Goal: Use online tool/utility: Utilize a website feature to perform a specific function

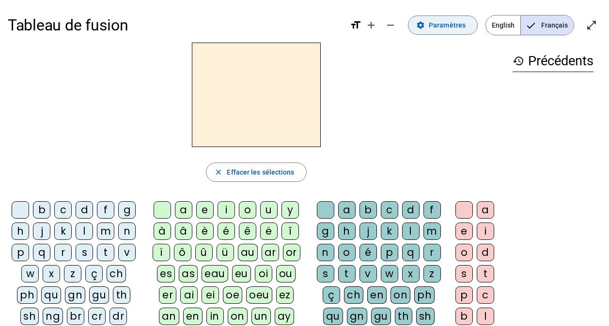
click at [459, 27] on span "Paramètres" at bounding box center [447, 25] width 37 height 12
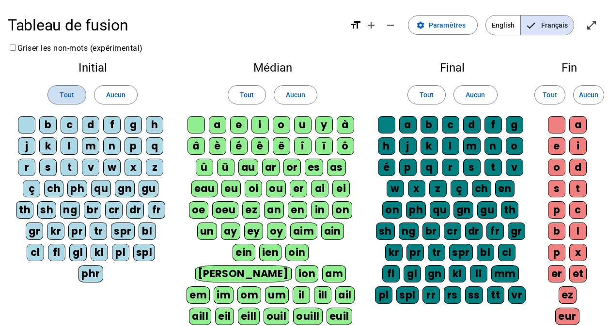
click at [63, 99] on span "Tout" at bounding box center [67, 95] width 14 height 12
click at [253, 93] on span "Tout" at bounding box center [247, 95] width 14 height 12
click at [435, 97] on span at bounding box center [426, 94] width 37 height 23
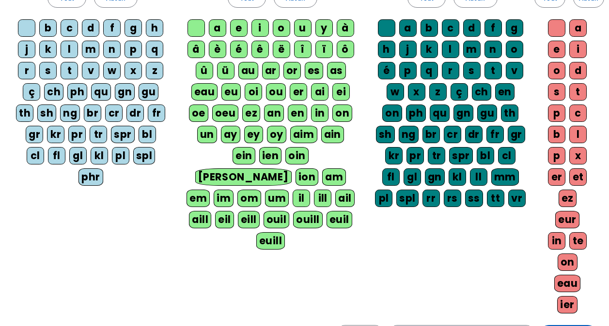
scroll to position [145, 0]
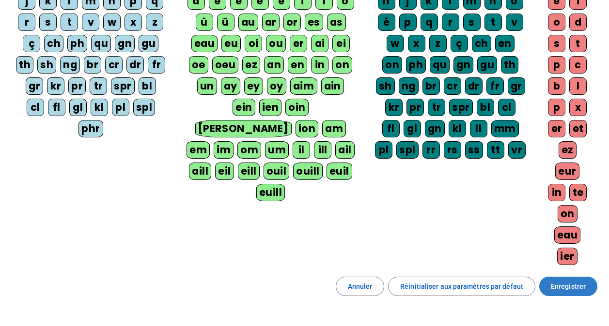
click at [560, 281] on span "Enregistrer" at bounding box center [568, 287] width 35 height 12
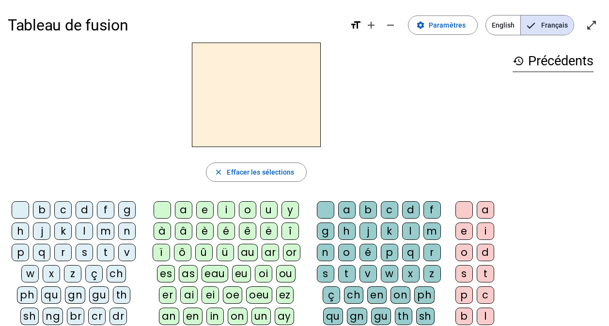
click at [106, 253] on div "t" at bounding box center [105, 252] width 17 height 17
click at [226, 232] on div "é" at bounding box center [225, 231] width 17 height 17
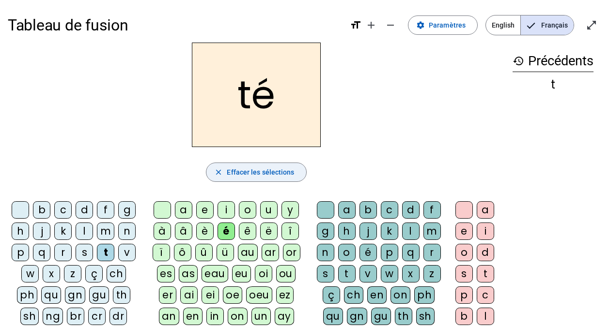
click at [261, 173] on span "Effacer les sélections" at bounding box center [260, 173] width 67 height 12
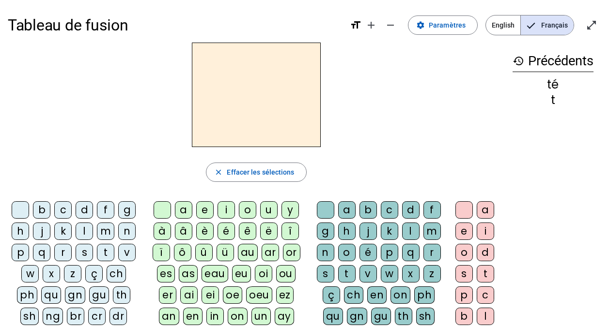
click at [103, 254] on div "t" at bounding box center [105, 252] width 17 height 17
click at [184, 211] on div "a" at bounding box center [183, 209] width 17 height 17
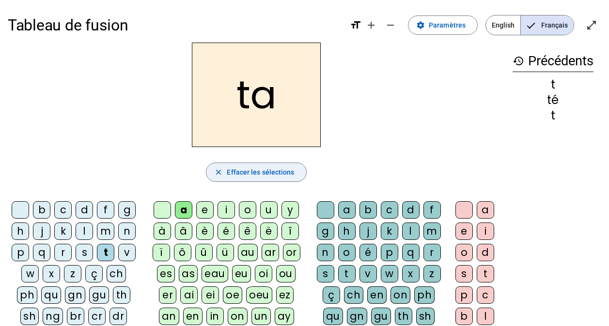
click at [231, 170] on span "Effacer les sélections" at bounding box center [260, 173] width 67 height 12
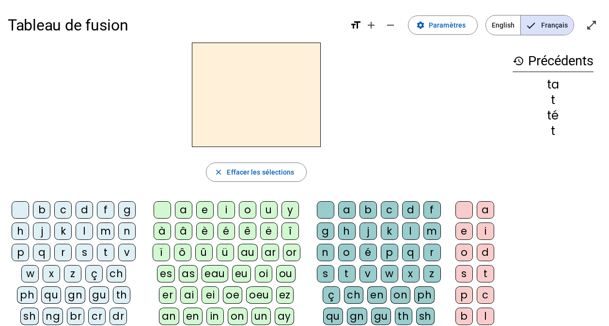
click at [106, 252] on div "t" at bounding box center [105, 252] width 17 height 17
click at [250, 210] on div "o" at bounding box center [247, 209] width 17 height 17
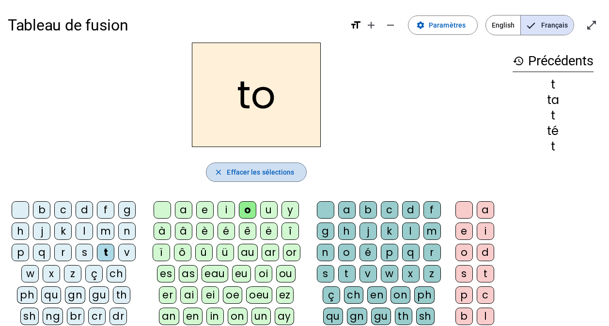
click at [238, 169] on span "Effacer les sélections" at bounding box center [260, 173] width 67 height 12
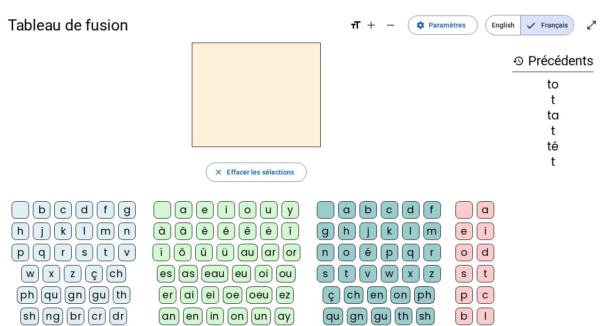
drag, startPoint x: 108, startPoint y: 256, endPoint x: 176, endPoint y: 244, distance: 68.9
click at [109, 255] on div "t" at bounding box center [105, 252] width 17 height 17
click at [269, 210] on div "u" at bounding box center [268, 209] width 17 height 17
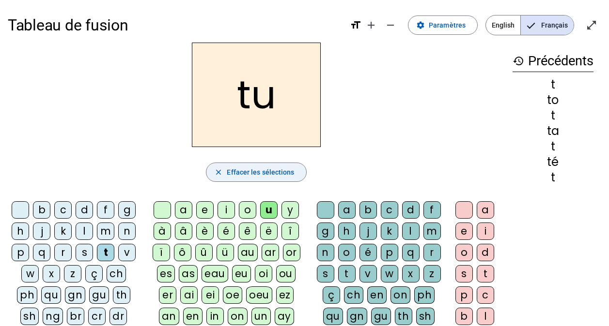
click at [240, 174] on span "Effacer les sélections" at bounding box center [260, 173] width 67 height 12
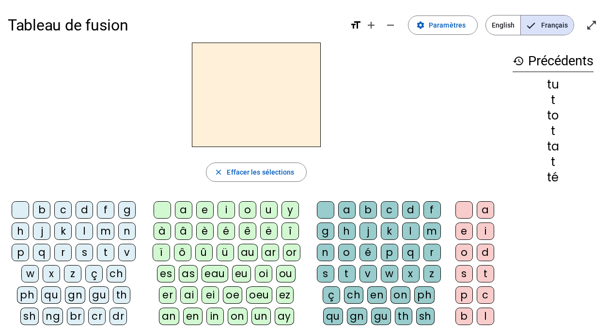
click at [105, 250] on div "t" at bounding box center [105, 252] width 17 height 17
click at [230, 209] on div "i" at bounding box center [225, 209] width 17 height 17
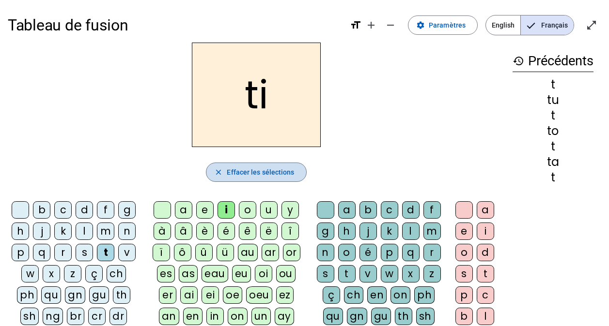
click at [255, 176] on span "Effacer les sélections" at bounding box center [260, 173] width 67 height 12
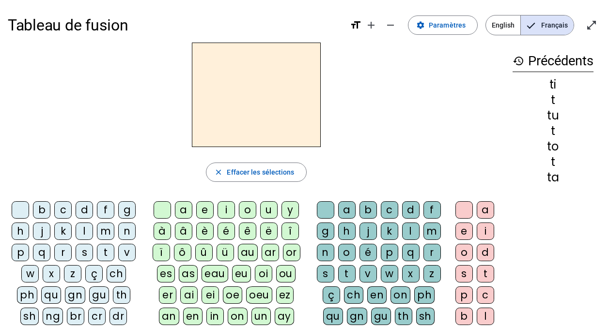
click at [108, 253] on div "t" at bounding box center [105, 252] width 17 height 17
click at [203, 214] on div "e" at bounding box center [204, 209] width 17 height 17
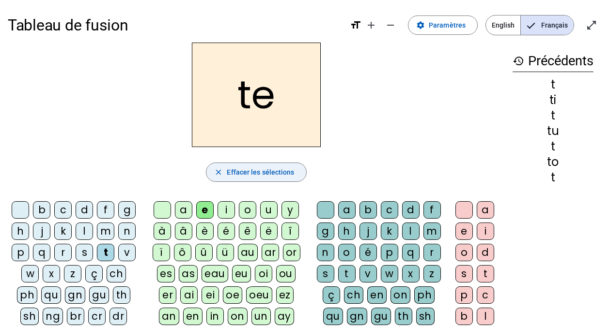
click at [238, 171] on span "Effacer les sélections" at bounding box center [260, 173] width 67 height 12
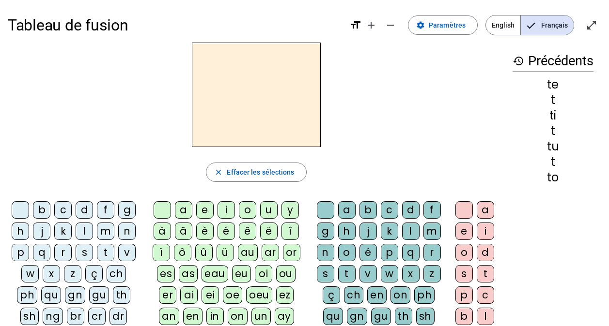
click at [87, 210] on div "d" at bounding box center [84, 209] width 17 height 17
click at [201, 207] on div "e" at bounding box center [204, 209] width 17 height 17
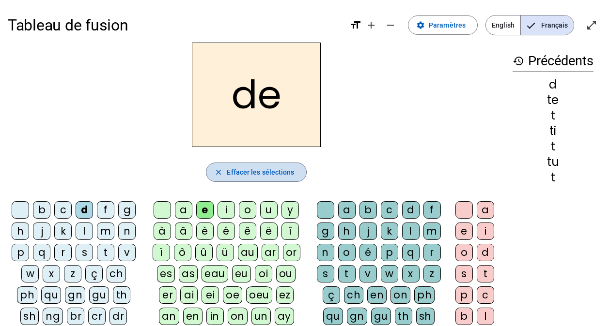
click at [267, 173] on span "Effacer les sélections" at bounding box center [260, 173] width 67 height 12
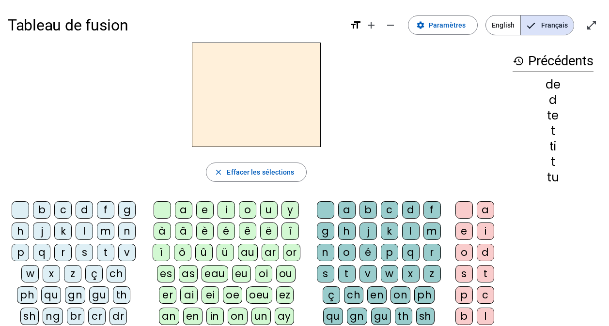
click at [108, 231] on div "m" at bounding box center [105, 231] width 17 height 17
click at [200, 209] on div "e" at bounding box center [204, 209] width 17 height 17
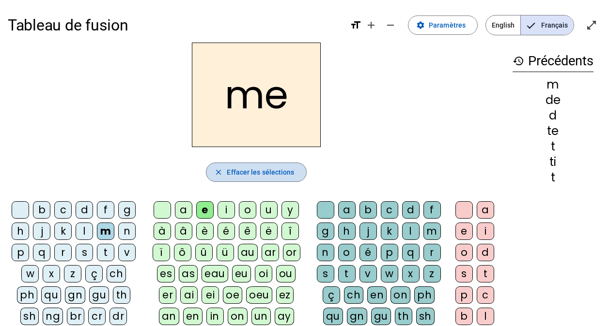
click at [256, 172] on span "Effacer les sélections" at bounding box center [260, 173] width 67 height 12
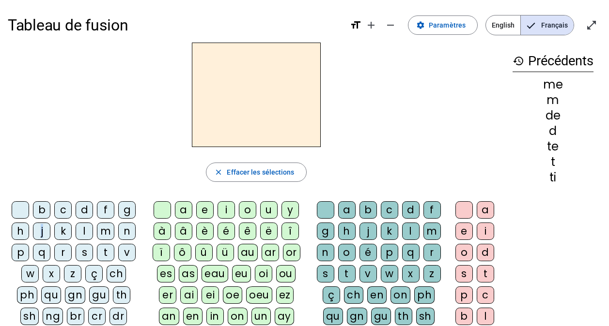
click at [42, 227] on div "j" at bounding box center [41, 231] width 17 height 17
click at [205, 206] on div "e" at bounding box center [204, 209] width 17 height 17
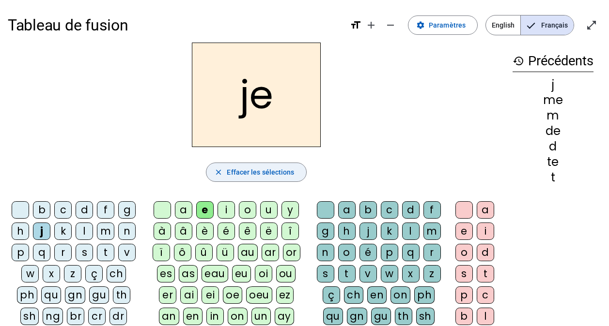
click at [232, 170] on span "Effacer les sélections" at bounding box center [260, 173] width 67 height 12
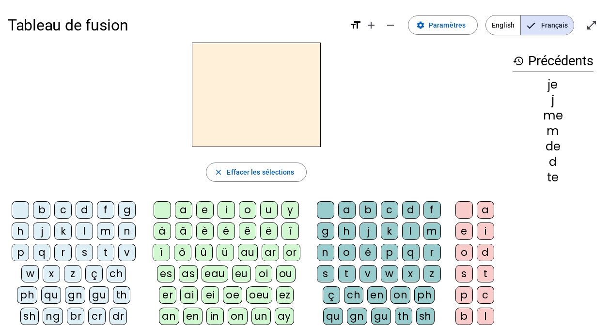
click at [78, 252] on div "s" at bounding box center [84, 252] width 17 height 17
click at [203, 211] on div "e" at bounding box center [204, 209] width 17 height 17
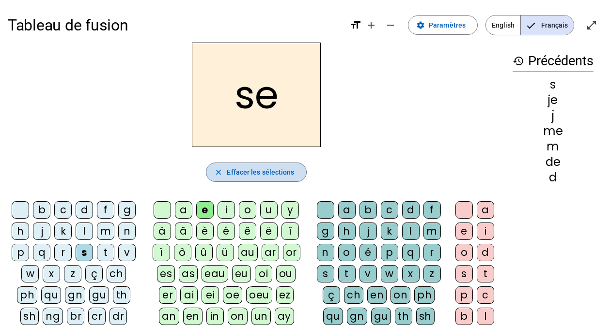
click at [262, 171] on span "Effacer les sélections" at bounding box center [260, 173] width 67 height 12
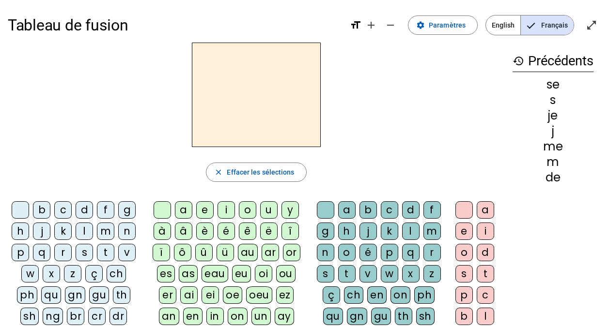
click at [84, 251] on div "s" at bounding box center [84, 252] width 17 height 17
click at [183, 210] on div "a" at bounding box center [183, 209] width 17 height 17
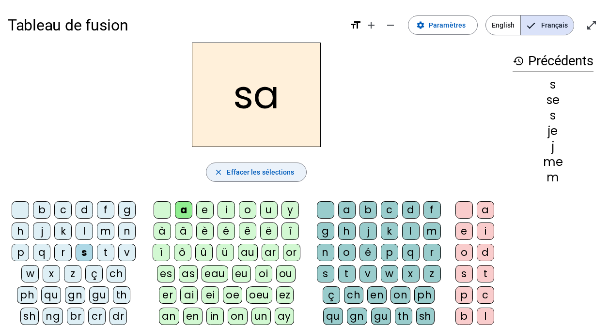
click at [228, 173] on span "Effacer les sélections" at bounding box center [260, 173] width 67 height 12
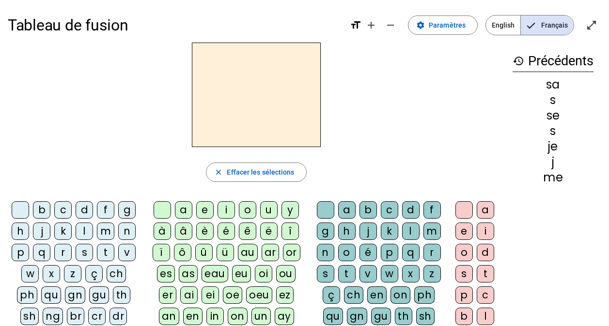
click at [63, 248] on div "r" at bounding box center [62, 252] width 17 height 17
click at [178, 208] on div "a" at bounding box center [183, 209] width 17 height 17
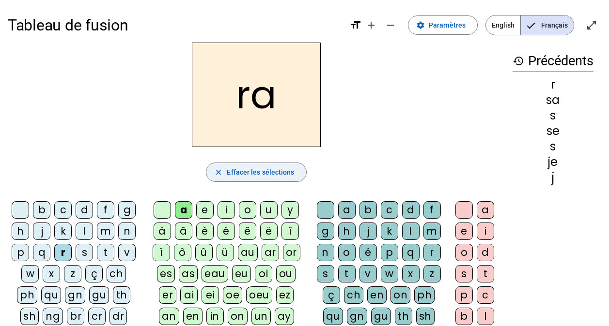
click at [235, 171] on span "Effacer les sélections" at bounding box center [260, 173] width 67 height 12
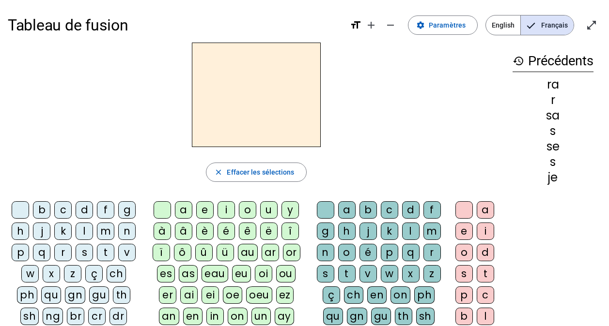
click at [62, 253] on div "r" at bounding box center [62, 252] width 17 height 17
click at [244, 209] on div "o" at bounding box center [247, 209] width 17 height 17
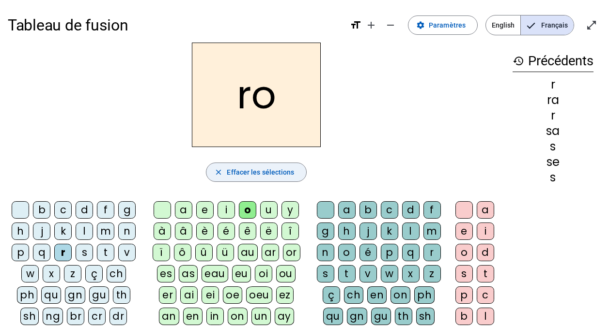
click at [253, 168] on span "Effacer les sélections" at bounding box center [260, 173] width 67 height 12
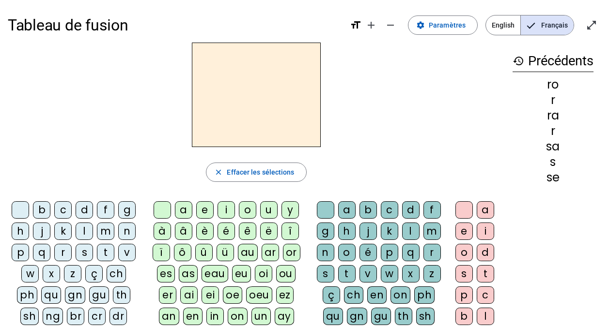
click at [122, 231] on div "n" at bounding box center [126, 231] width 17 height 17
click at [248, 210] on div "o" at bounding box center [247, 209] width 17 height 17
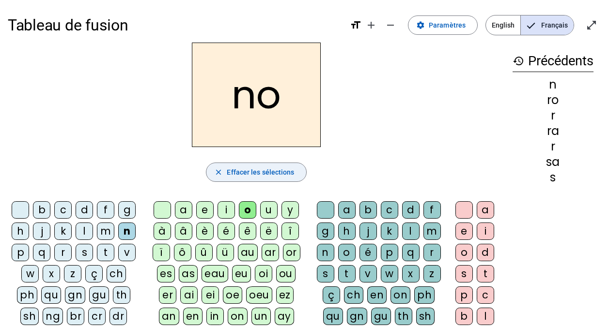
click at [251, 173] on span "Effacer les sélections" at bounding box center [260, 173] width 67 height 12
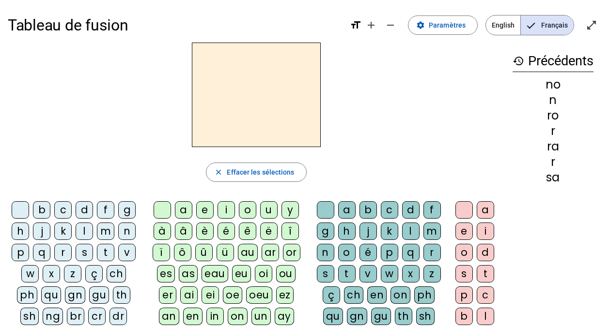
click at [45, 212] on div "b" at bounding box center [41, 209] width 17 height 17
click at [251, 214] on div "o" at bounding box center [247, 209] width 17 height 17
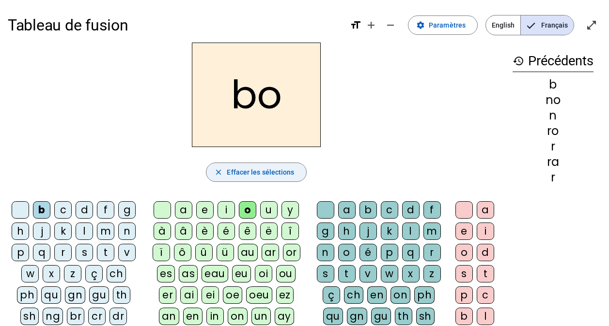
click at [259, 170] on span "Effacer les sélections" at bounding box center [260, 173] width 67 height 12
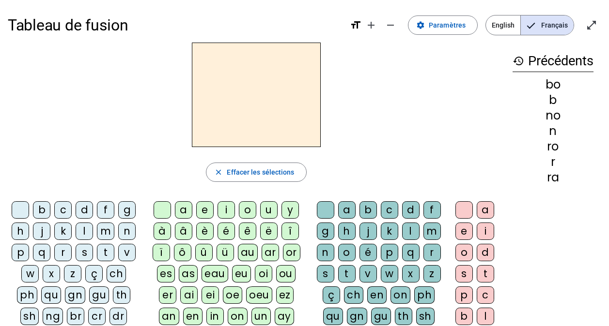
click at [42, 210] on div "b" at bounding box center [41, 209] width 17 height 17
click at [226, 209] on div "i" at bounding box center [225, 209] width 17 height 17
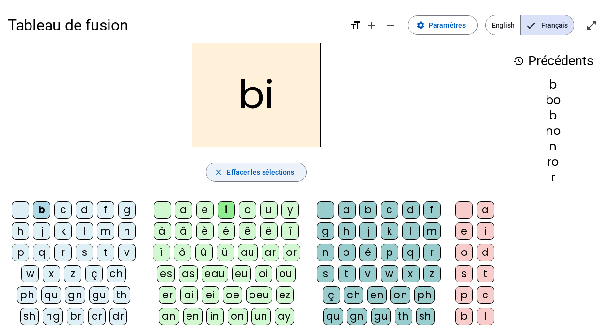
click at [253, 174] on span "Effacer les sélections" at bounding box center [260, 173] width 67 height 12
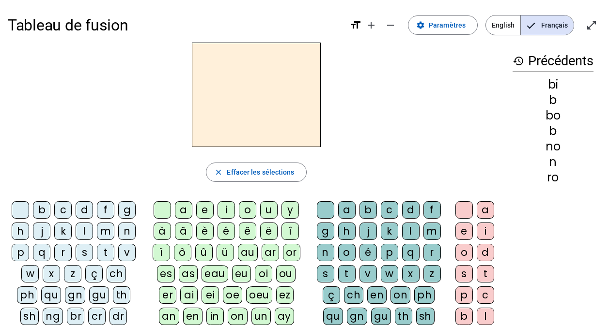
click at [127, 252] on div "v" at bounding box center [126, 252] width 17 height 17
click at [221, 208] on div "i" at bounding box center [225, 209] width 17 height 17
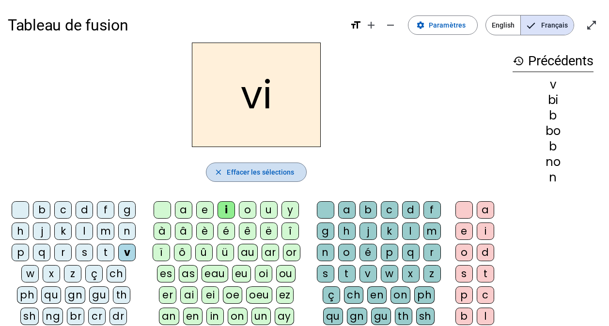
click at [246, 169] on span "Effacer les sélections" at bounding box center [260, 173] width 67 height 12
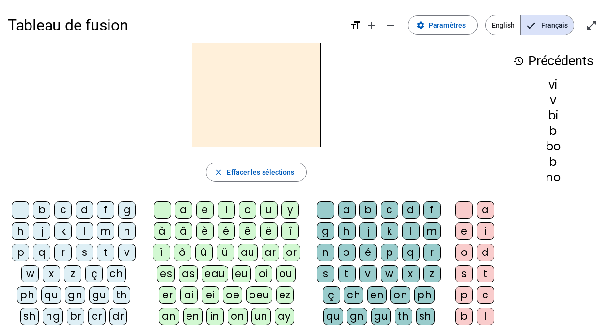
click at [124, 250] on div "v" at bounding box center [126, 252] width 17 height 17
click at [246, 210] on div "o" at bounding box center [247, 209] width 17 height 17
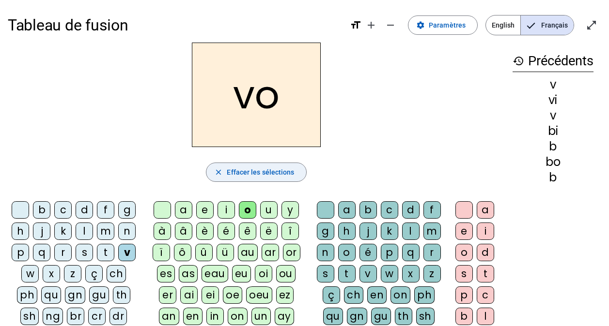
click at [271, 171] on span "Effacer les sélections" at bounding box center [260, 173] width 67 height 12
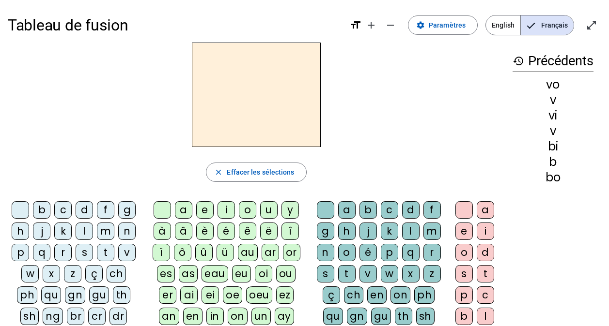
click at [126, 251] on div "v" at bounding box center [126, 252] width 17 height 17
click at [265, 213] on div "u" at bounding box center [268, 209] width 17 height 17
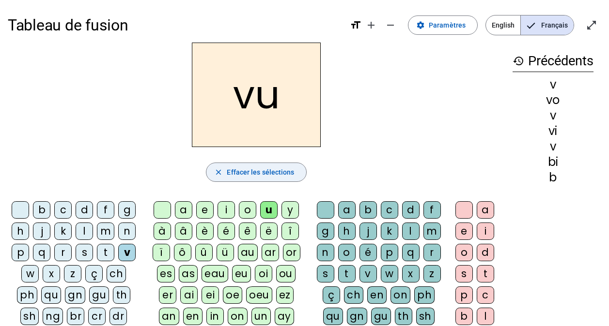
click at [243, 170] on span "Effacer les sélections" at bounding box center [260, 173] width 67 height 12
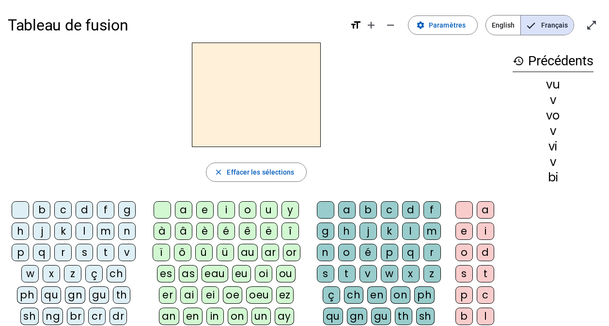
click at [127, 253] on div "v" at bounding box center [126, 252] width 17 height 17
click at [183, 209] on div "a" at bounding box center [183, 209] width 17 height 17
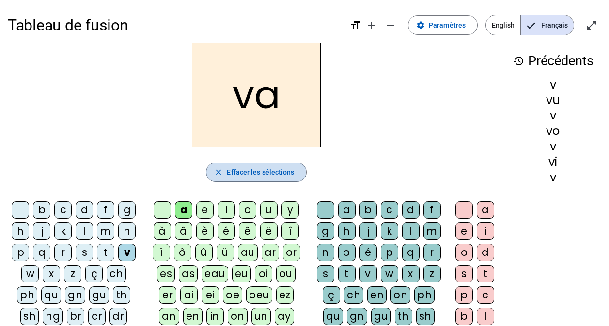
click at [240, 174] on span "Effacer les sélections" at bounding box center [260, 173] width 67 height 12
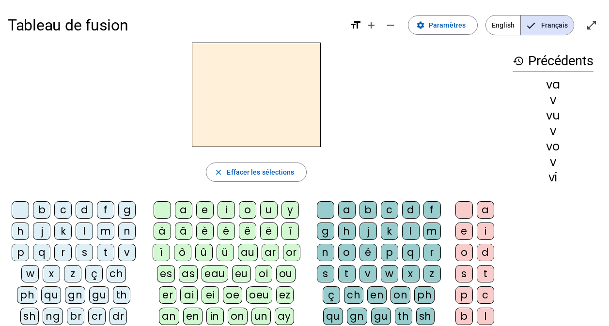
click at [131, 250] on div "v" at bounding box center [126, 252] width 17 height 17
click at [219, 232] on div "é" at bounding box center [225, 231] width 17 height 17
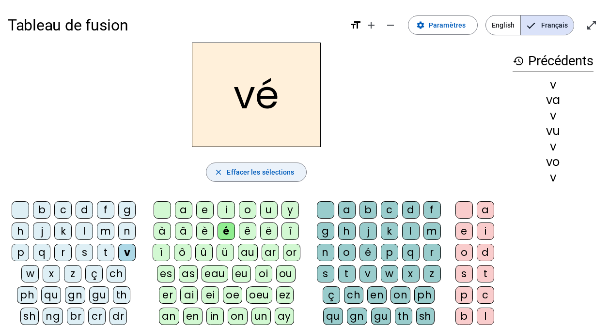
click at [237, 172] on span "Effacer les sélections" at bounding box center [260, 173] width 67 height 12
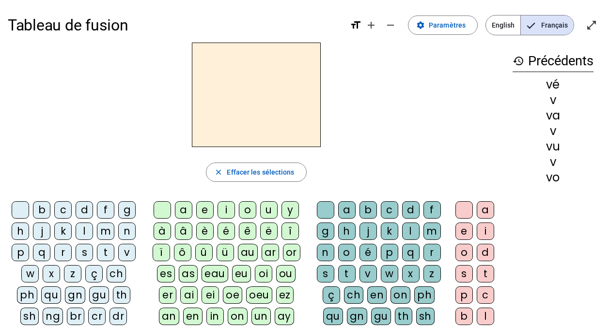
click at [108, 205] on div "f" at bounding box center [105, 209] width 17 height 17
click at [230, 231] on div "é" at bounding box center [225, 231] width 17 height 17
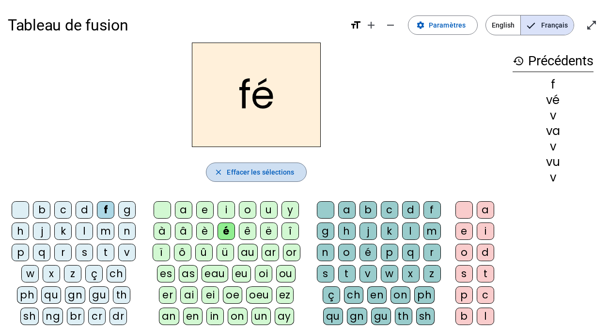
click at [259, 172] on span "Effacer les sélections" at bounding box center [260, 173] width 67 height 12
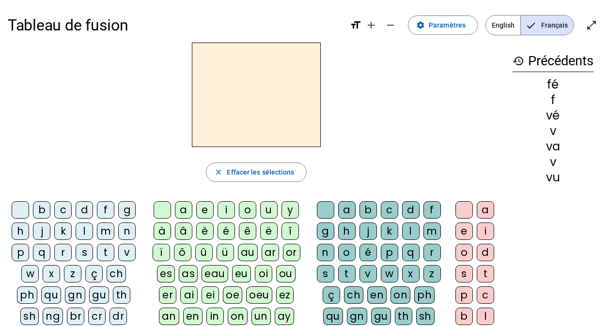
click at [110, 208] on div "f" at bounding box center [105, 209] width 17 height 17
click at [179, 208] on div "a" at bounding box center [183, 209] width 17 height 17
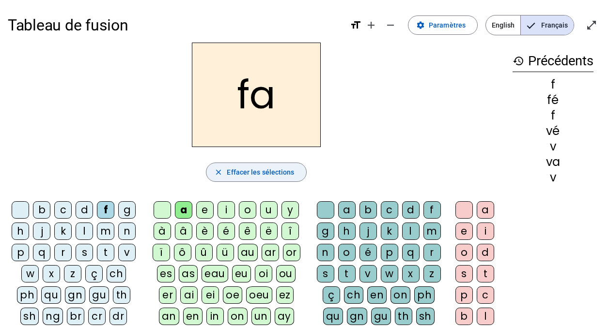
click at [229, 168] on span "Effacer les sélections" at bounding box center [260, 173] width 67 height 12
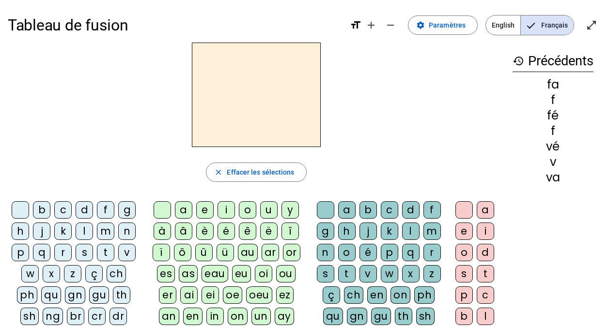
click at [24, 254] on div "p" at bounding box center [20, 252] width 17 height 17
click at [189, 209] on div "a" at bounding box center [183, 209] width 17 height 17
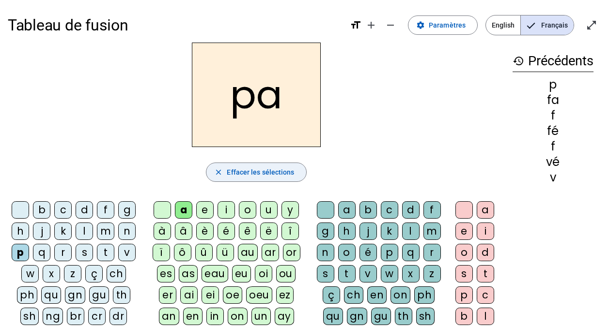
click at [226, 174] on span "button" at bounding box center [255, 172] width 99 height 23
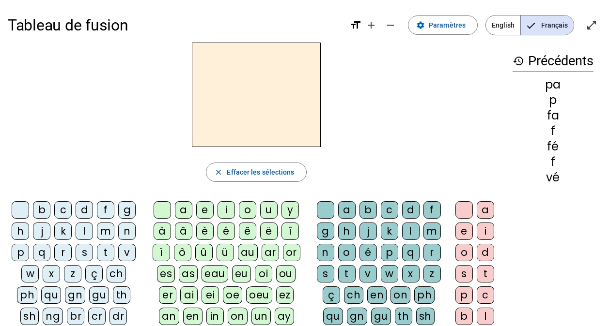
click at [16, 261] on div "p" at bounding box center [20, 252] width 17 height 17
click at [186, 212] on div "a" at bounding box center [183, 209] width 17 height 17
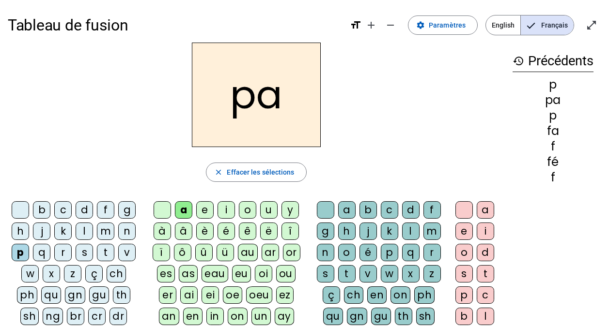
click at [409, 275] on div "x" at bounding box center [410, 273] width 17 height 17
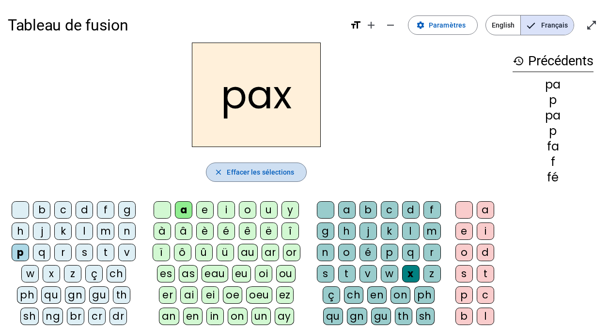
click at [232, 168] on span "Effacer les sélections" at bounding box center [260, 173] width 67 height 12
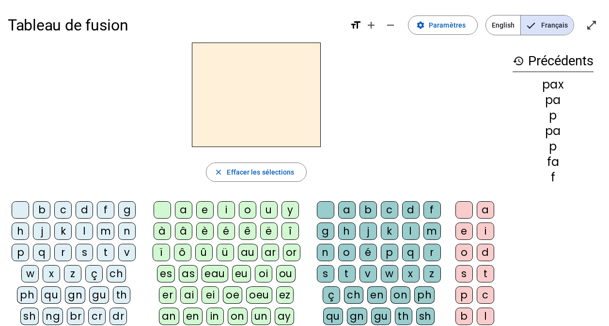
click at [126, 209] on div "g" at bounding box center [126, 209] width 17 height 17
click at [185, 204] on div "a" at bounding box center [183, 209] width 17 height 17
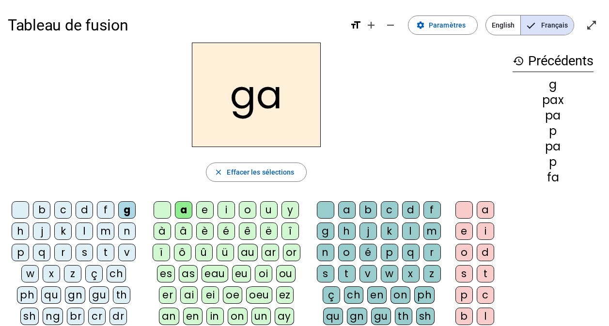
click at [407, 272] on div "x" at bounding box center [410, 273] width 17 height 17
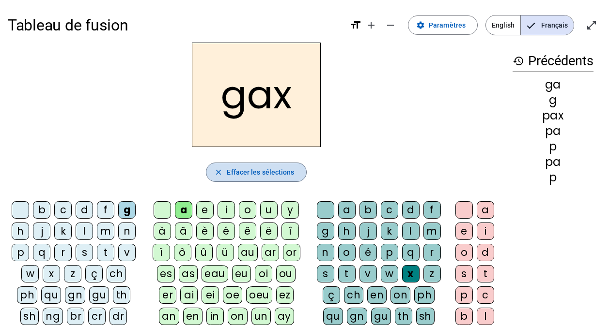
click at [273, 174] on span "Effacer les sélections" at bounding box center [260, 173] width 67 height 12
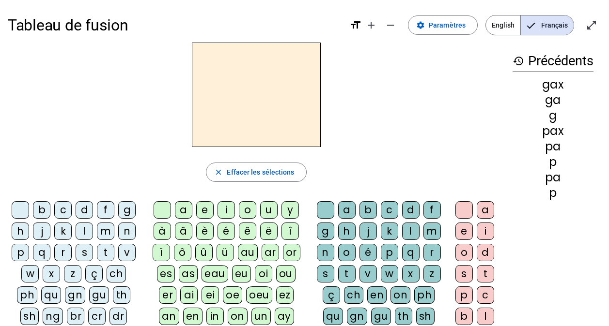
click at [86, 227] on div "l" at bounding box center [84, 231] width 17 height 17
click at [267, 209] on div "u" at bounding box center [268, 209] width 17 height 17
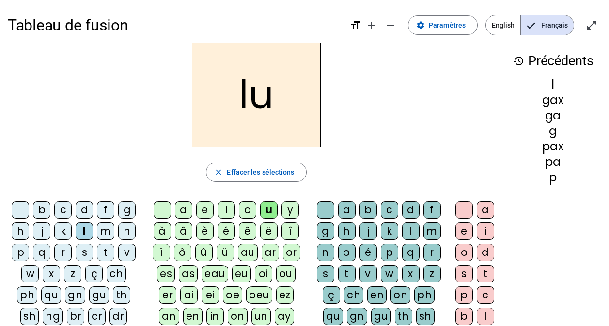
click at [405, 270] on div "x" at bounding box center [410, 273] width 17 height 17
